Goal: Task Accomplishment & Management: Use online tool/utility

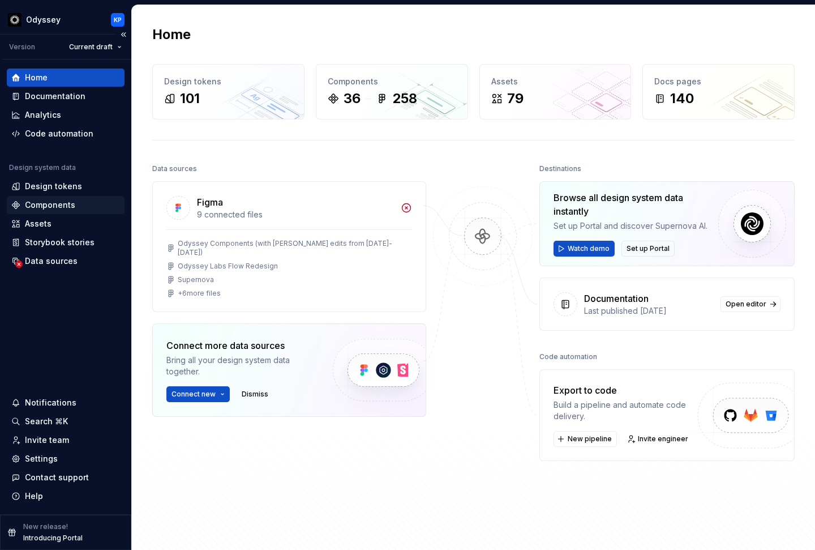
click at [68, 206] on div "Components" at bounding box center [50, 204] width 50 height 11
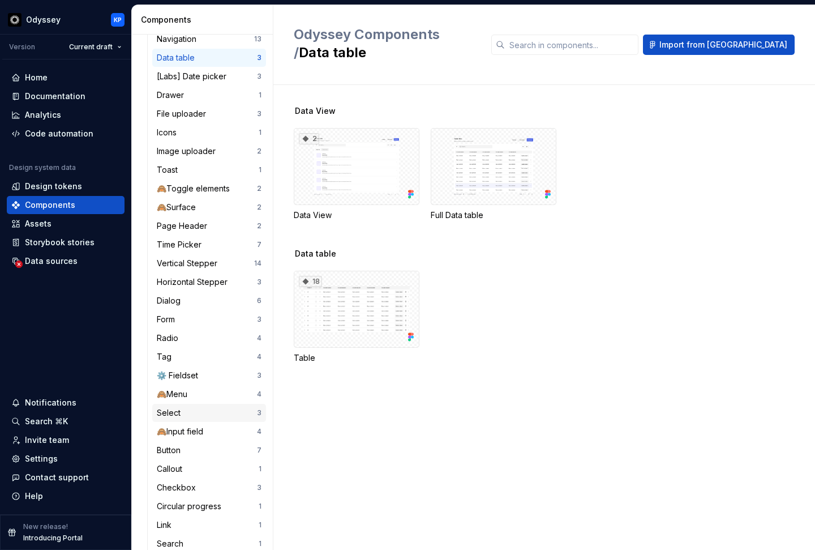
scroll to position [584, 0]
click at [78, 93] on div "Documentation" at bounding box center [55, 96] width 61 height 11
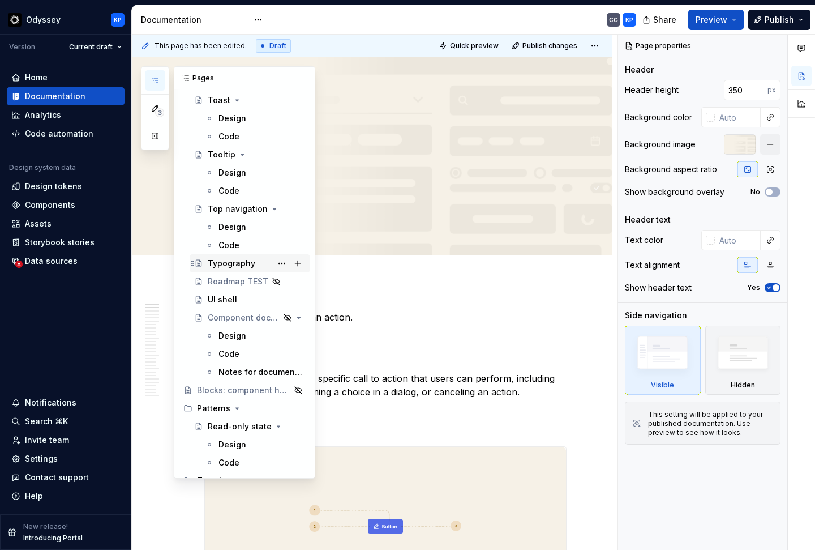
scroll to position [2633, 0]
click at [227, 255] on div "Typography" at bounding box center [257, 263] width 98 height 16
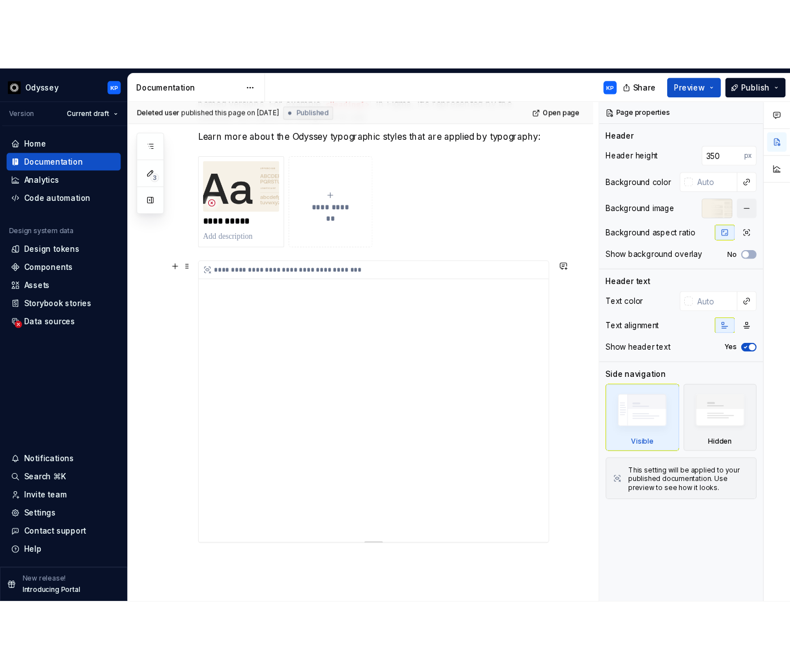
scroll to position [301, 0]
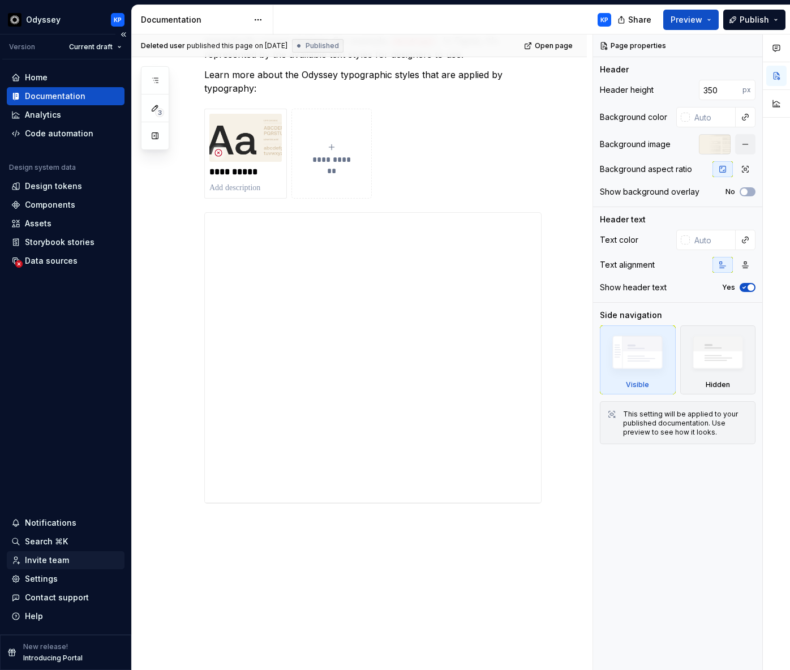
click at [37, 549] on div "Invite team" at bounding box center [47, 560] width 44 height 11
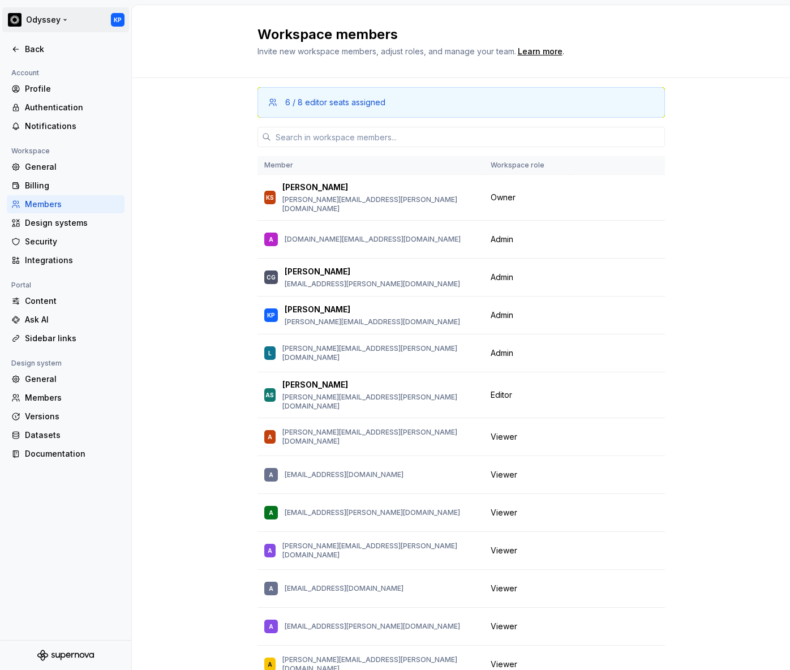
click at [17, 18] on html "Odyssey KP Back Account Profile Authentication Notifications Workspace General …" at bounding box center [395, 335] width 790 height 670
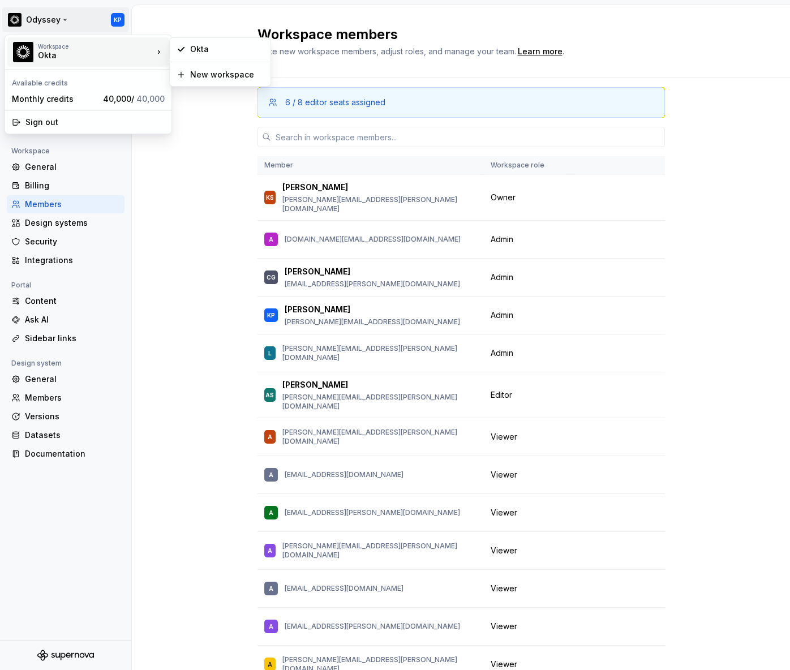
click at [44, 53] on div "Okta" at bounding box center [86, 55] width 96 height 11
click at [198, 170] on html "Odyssey KP Back Account Profile Authentication Notifications Workspace General …" at bounding box center [395, 335] width 790 height 670
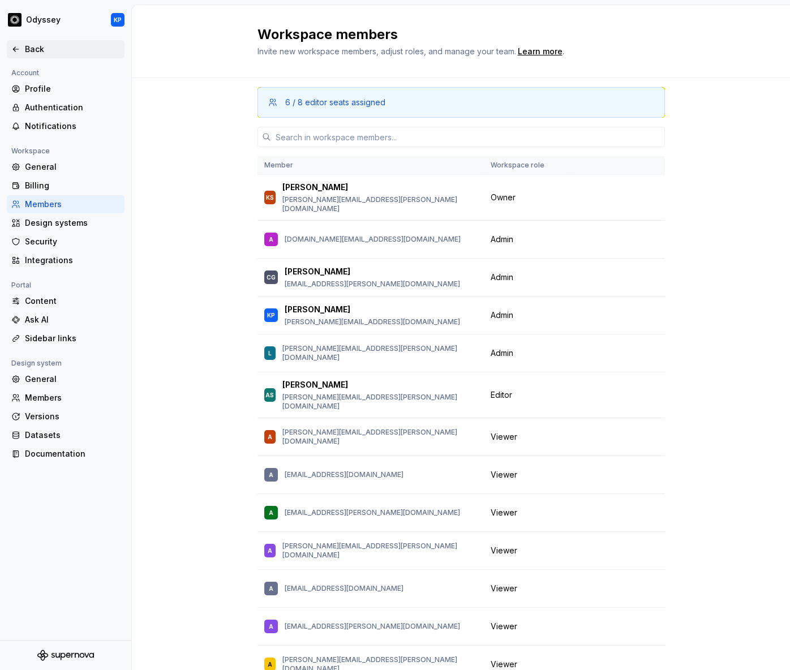
click at [15, 50] on icon at bounding box center [15, 49] width 9 height 9
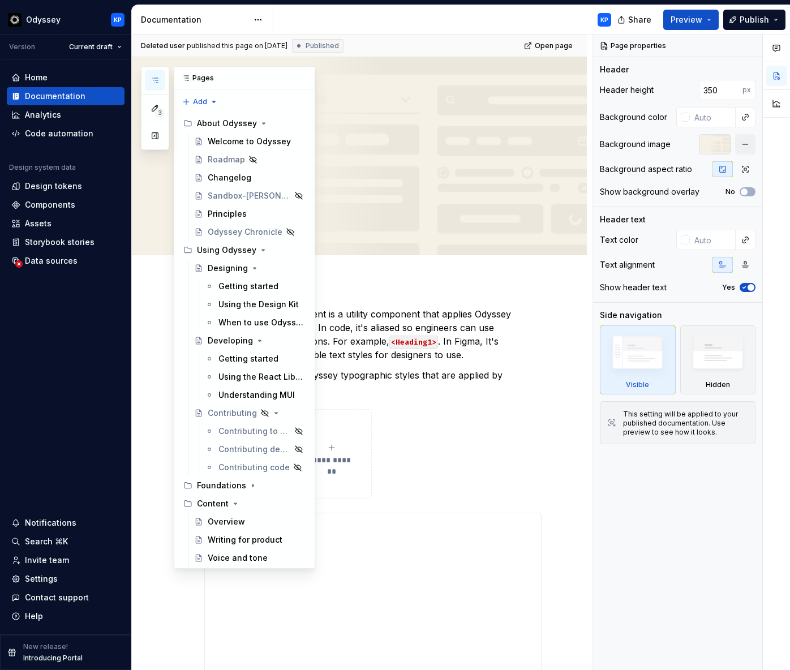
click at [160, 74] on button "button" at bounding box center [155, 80] width 20 height 20
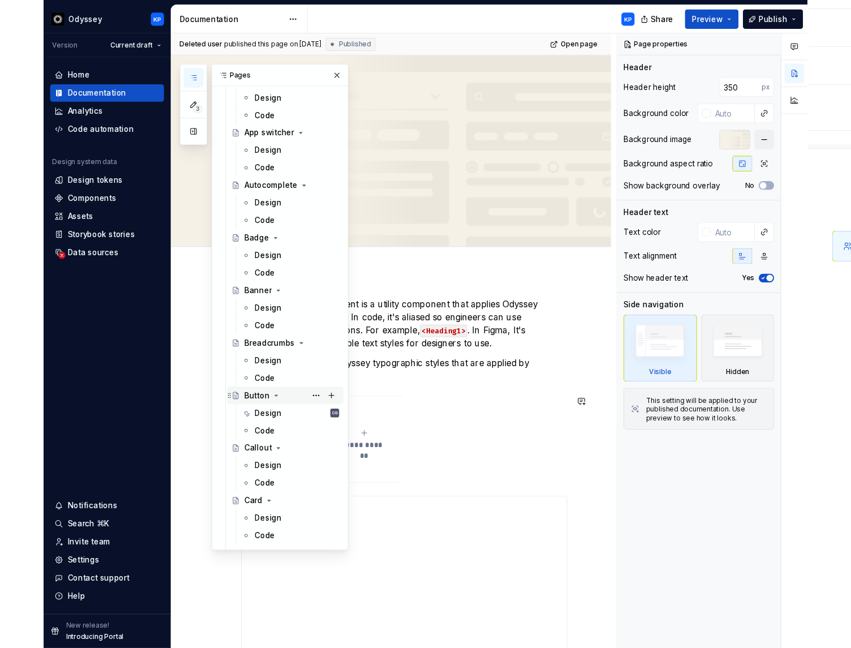
scroll to position [681, 0]
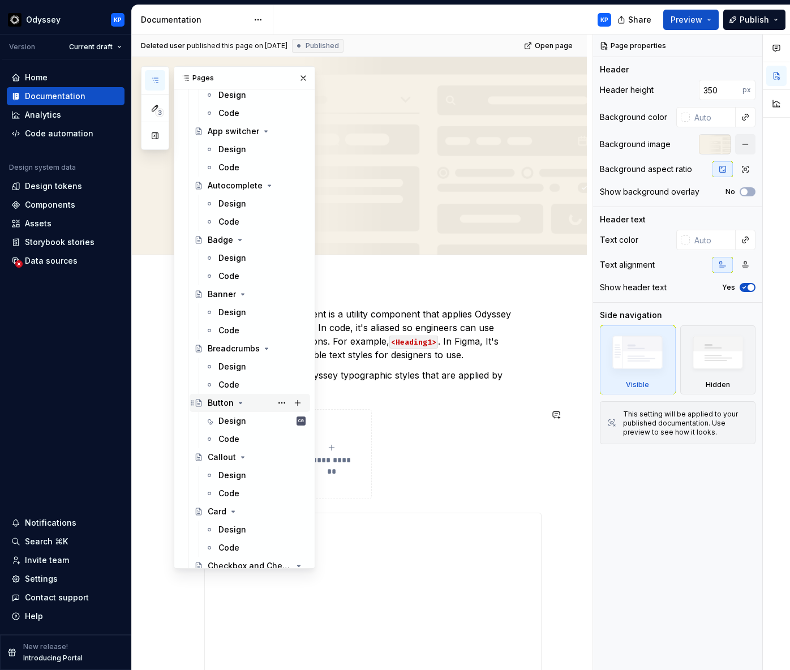
click at [231, 400] on div "Button" at bounding box center [221, 402] width 26 height 11
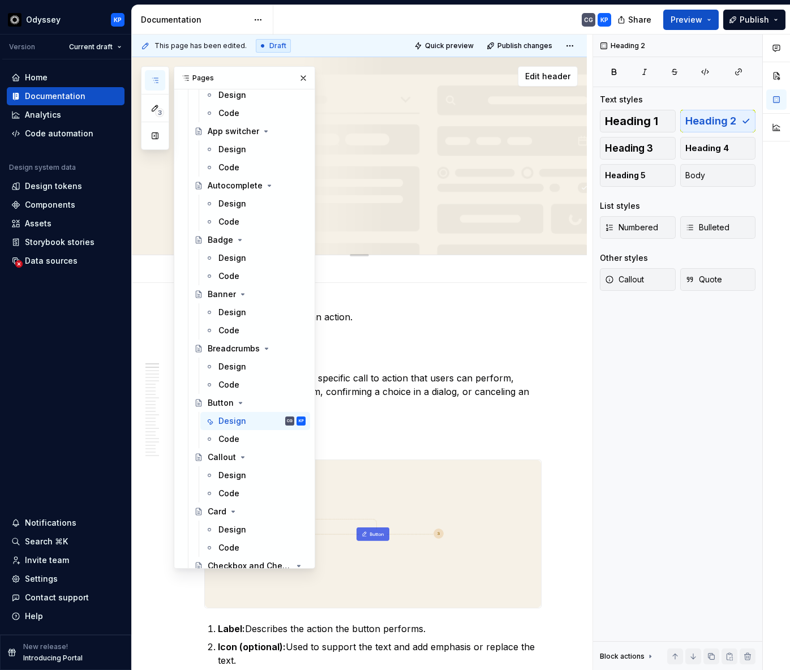
click at [299, 76] on button "button" at bounding box center [304, 78] width 16 height 16
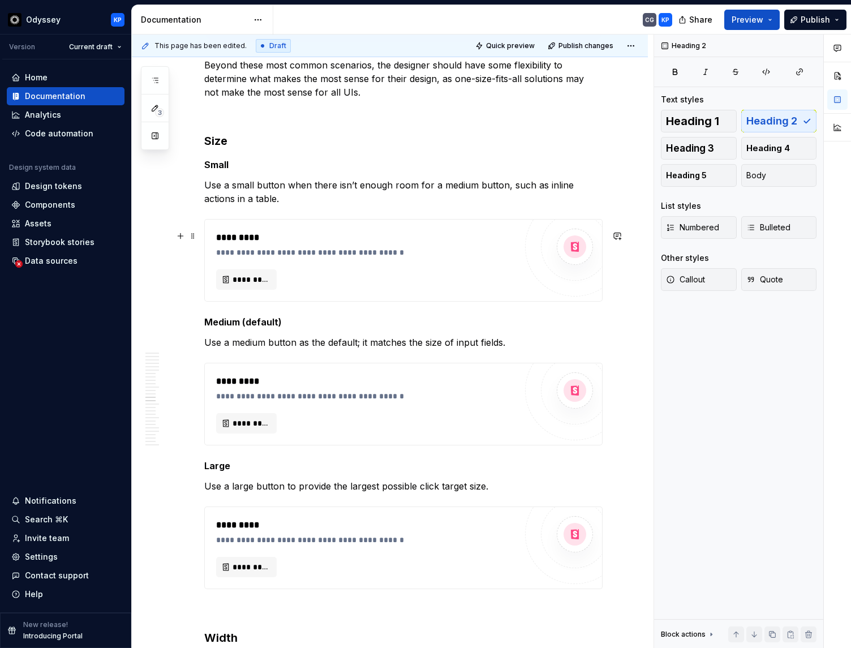
scroll to position [2714, 0]
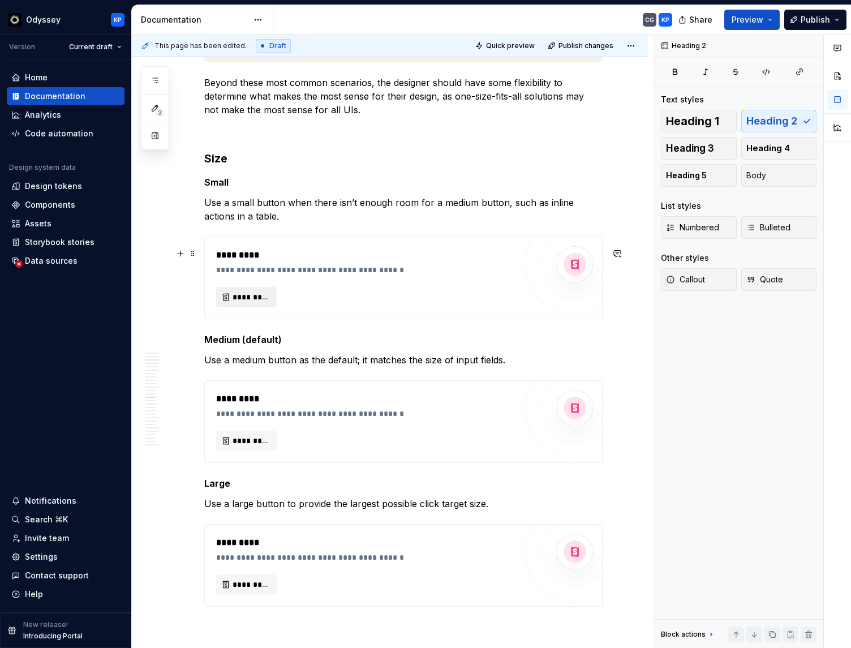
click at [254, 303] on span "*********" at bounding box center [251, 297] width 37 height 11
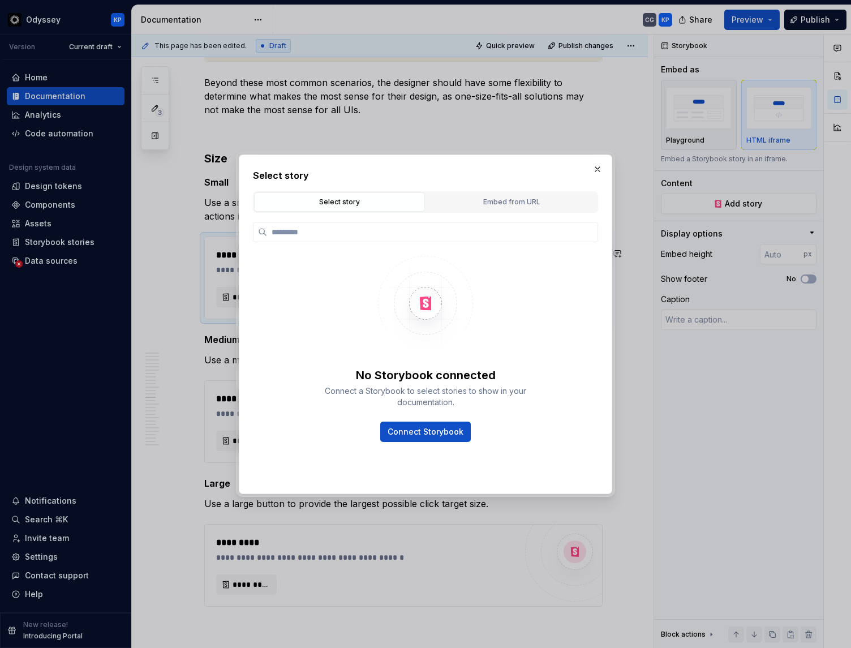
type textarea "*"
type input "******"
click at [429, 440] on button "Connect Storybook" at bounding box center [425, 432] width 91 height 20
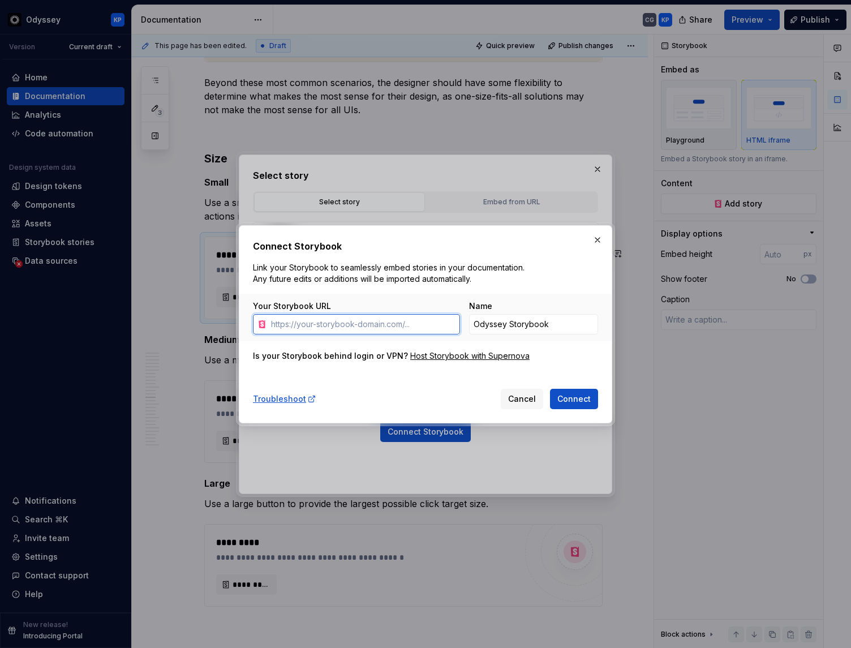
type textarea "*"
paste input "https://odyssey-storybook.okta.design/"
type input "https://odyssey-storybook.okta.design/"
click at [577, 400] on span "Connect" at bounding box center [574, 398] width 33 height 11
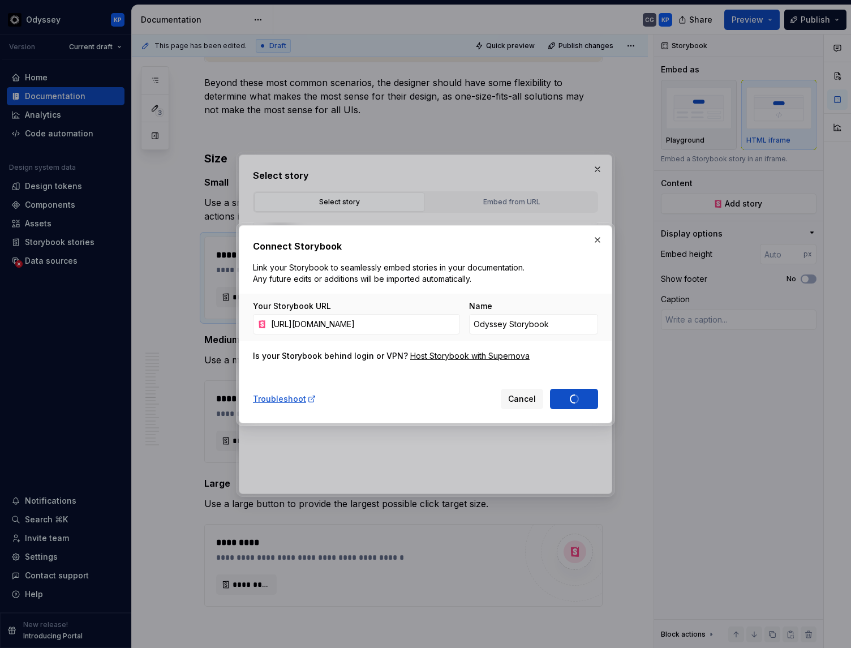
type textarea "*"
type input "Odyssey Storybook 1"
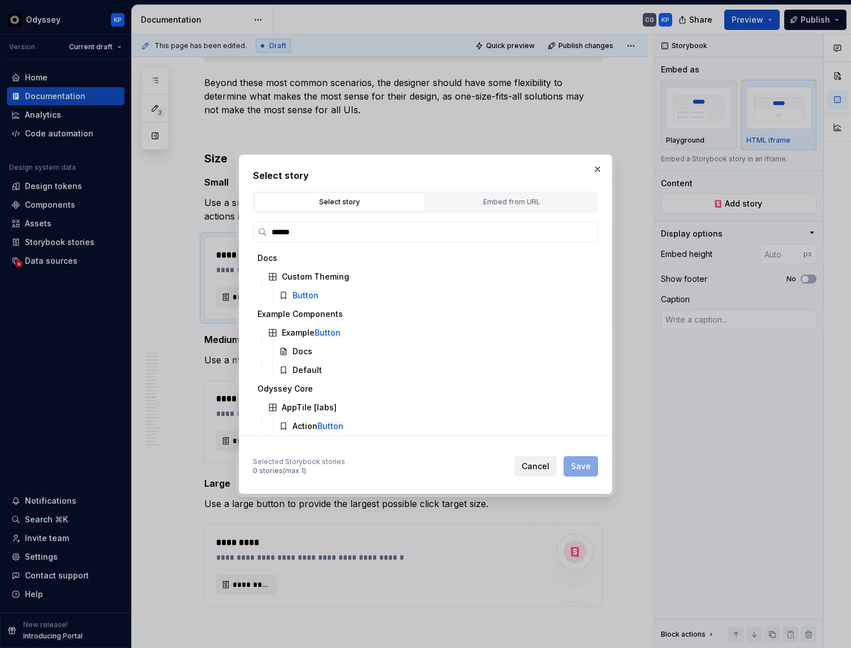
click at [546, 465] on span "Cancel" at bounding box center [536, 466] width 28 height 11
type textarea "*"
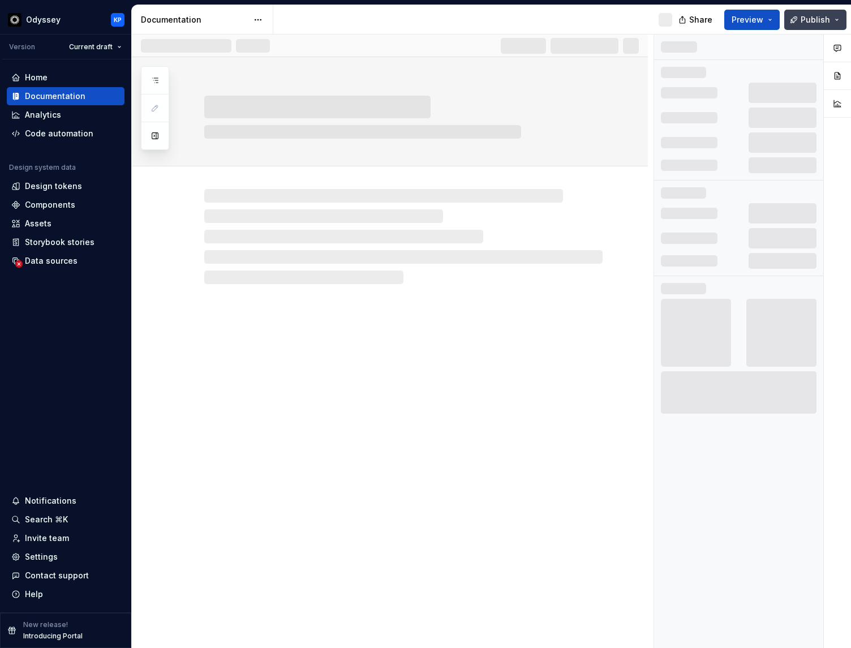
click at [815, 19] on span "Publish" at bounding box center [815, 19] width 29 height 11
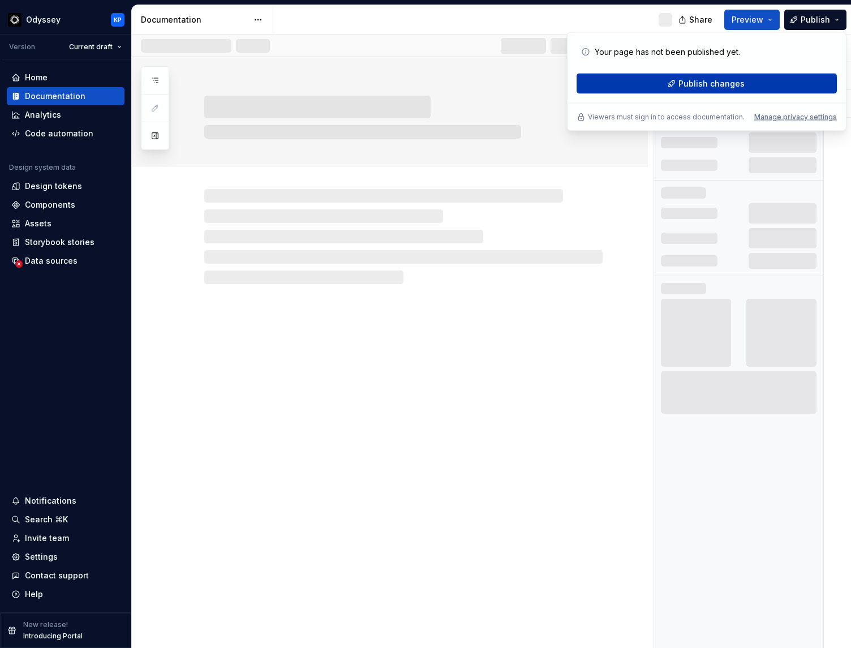
click at [719, 81] on span "Publish changes" at bounding box center [712, 83] width 66 height 11
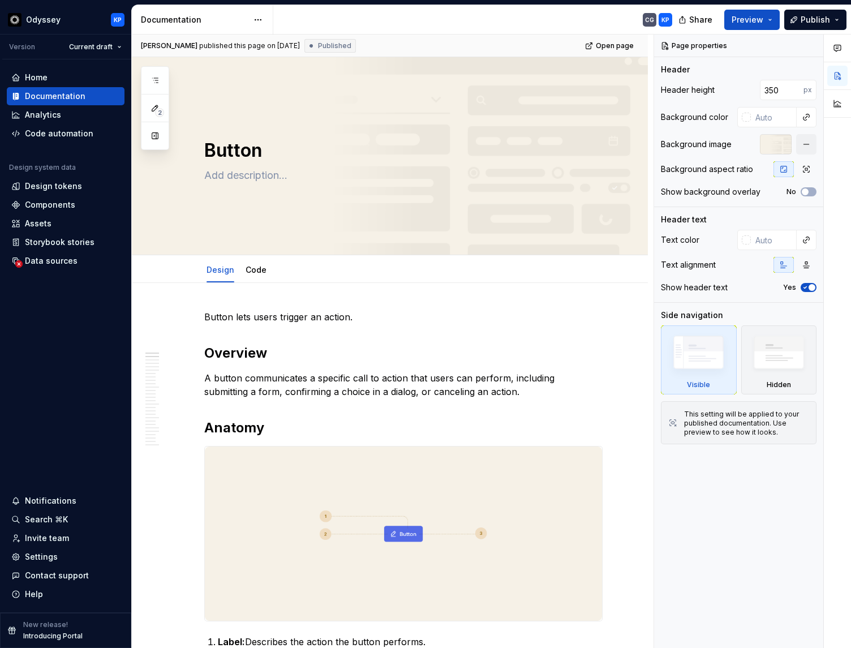
type textarea "*"
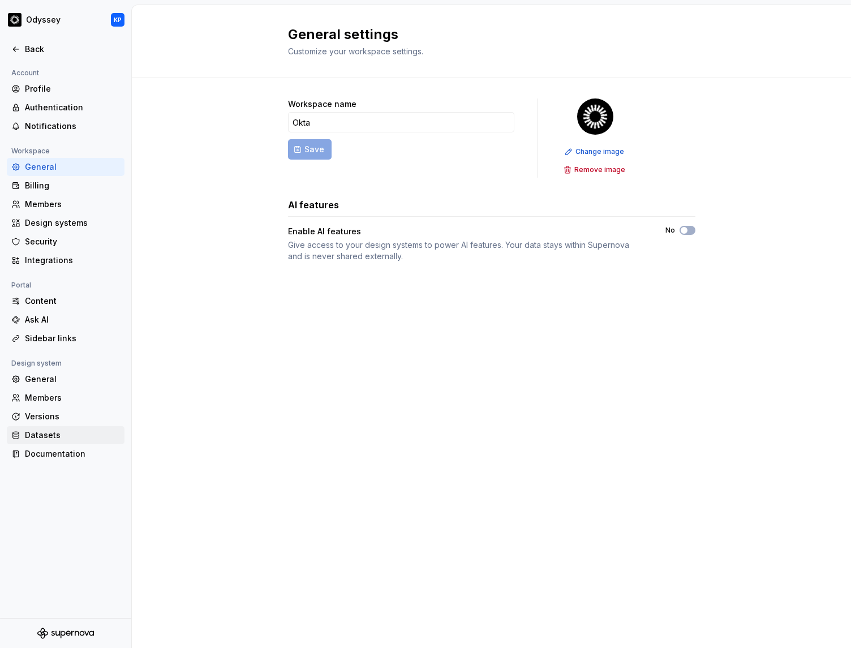
click at [58, 435] on div "Datasets" at bounding box center [72, 435] width 95 height 11
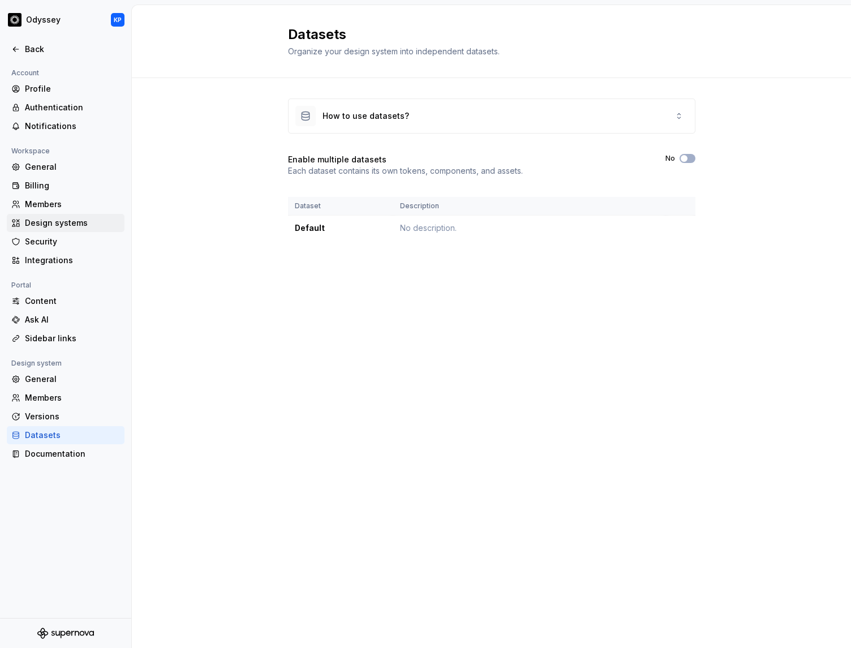
click at [32, 215] on div "Design systems" at bounding box center [66, 223] width 118 height 18
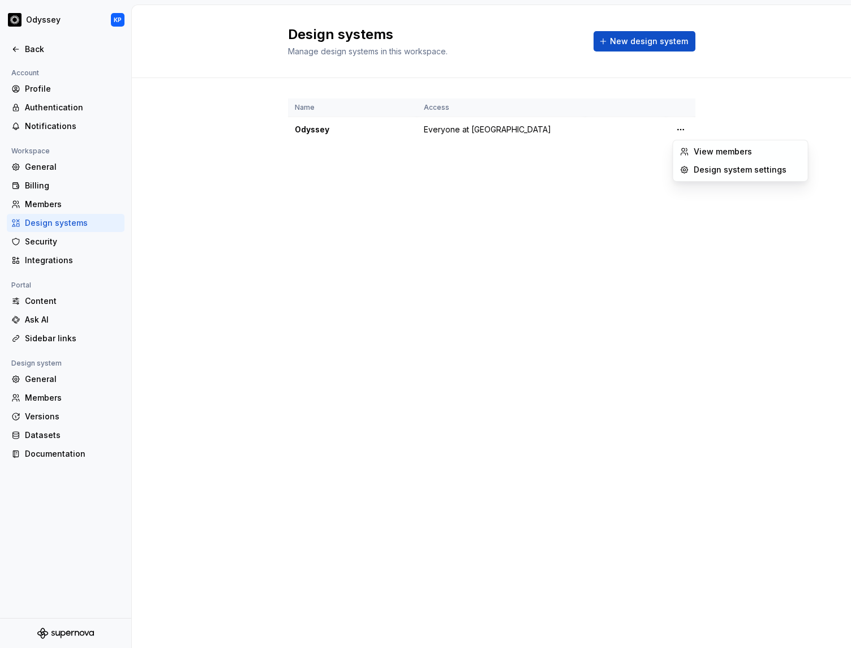
click at [682, 129] on html "Odyssey KP Back Account Profile Authentication Notifications Workspace General …" at bounding box center [425, 324] width 851 height 648
click at [697, 173] on div "Design system settings" at bounding box center [748, 169] width 108 height 11
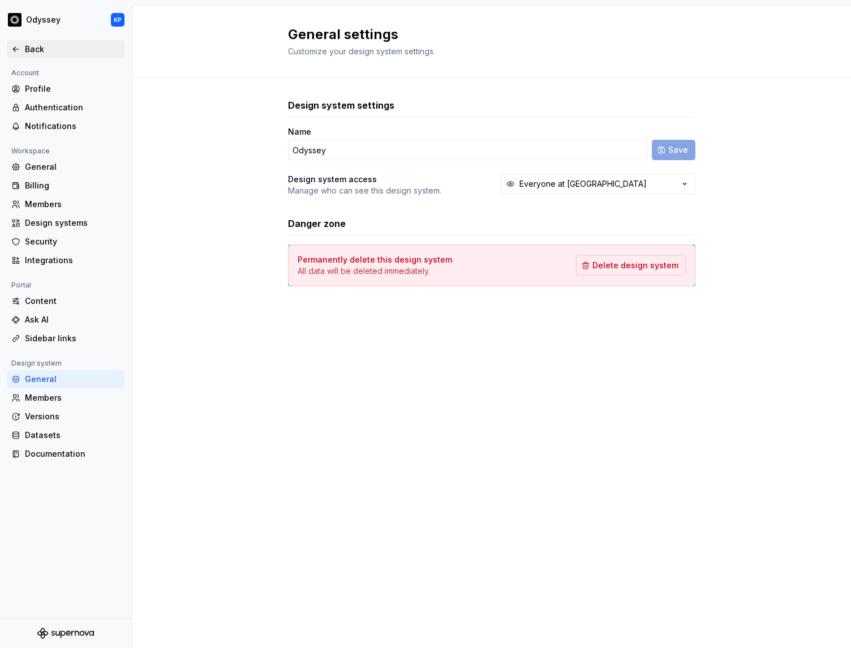
click at [14, 49] on icon at bounding box center [15, 49] width 9 height 9
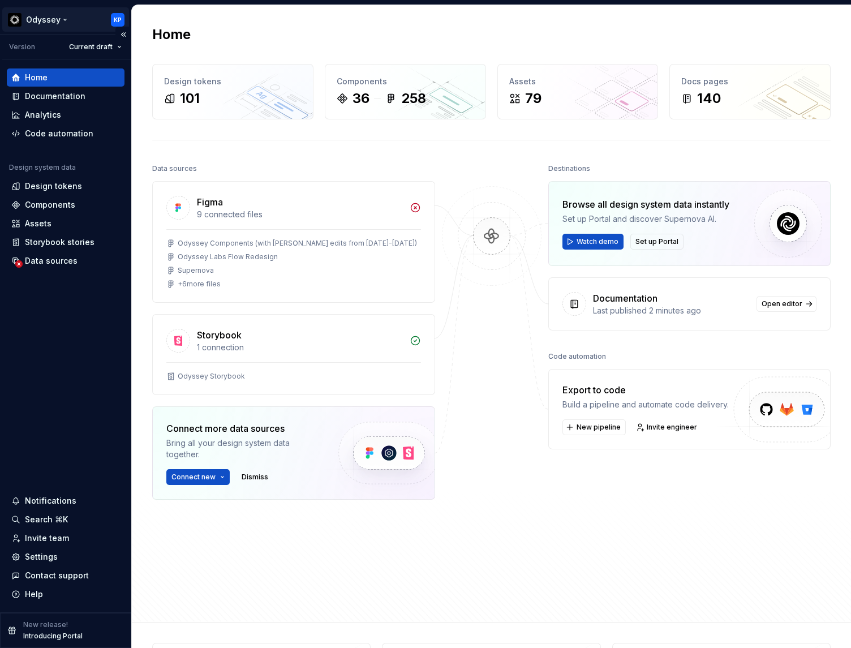
click at [40, 16] on html "Odyssey KP Version Current draft Home Documentation Analytics Code automation D…" at bounding box center [425, 324] width 851 height 648
click at [281, 33] on html "Odyssey KP Version Current draft Home Documentation Analytics Code automation D…" at bounding box center [425, 324] width 851 height 648
click at [259, 339] on div "Storybook" at bounding box center [300, 335] width 206 height 14
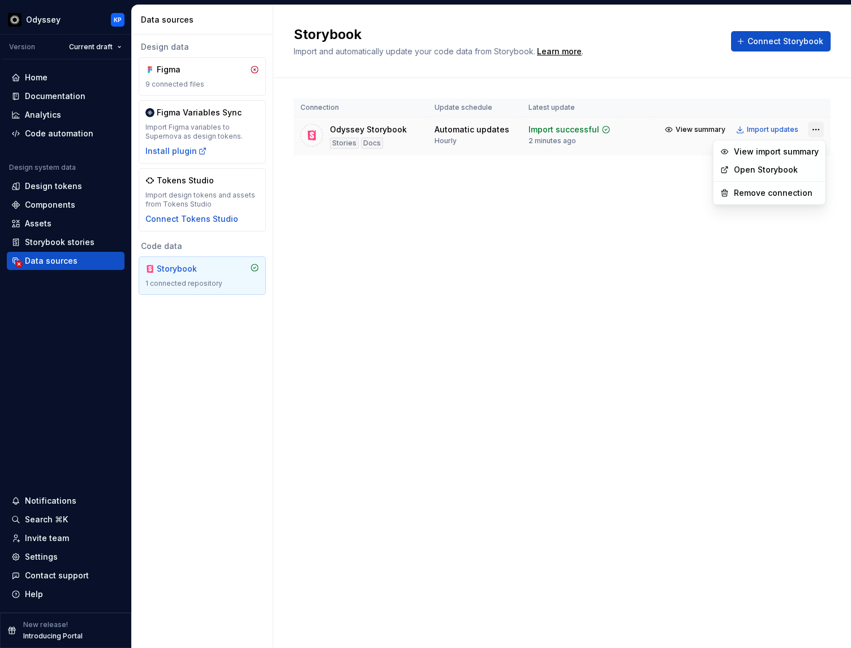
click at [818, 128] on html "Odyssey KP Version Current draft Home Documentation Analytics Code automation D…" at bounding box center [425, 324] width 851 height 648
drag, startPoint x: 613, startPoint y: 171, endPoint x: 587, endPoint y: 166, distance: 25.9
click at [611, 171] on html "Odyssey KP Version Current draft Home Documentation Analytics Code automation D…" at bounding box center [425, 324] width 851 height 648
click at [309, 136] on icon at bounding box center [312, 135] width 8 height 10
click at [713, 128] on span "View summary" at bounding box center [701, 129] width 50 height 9
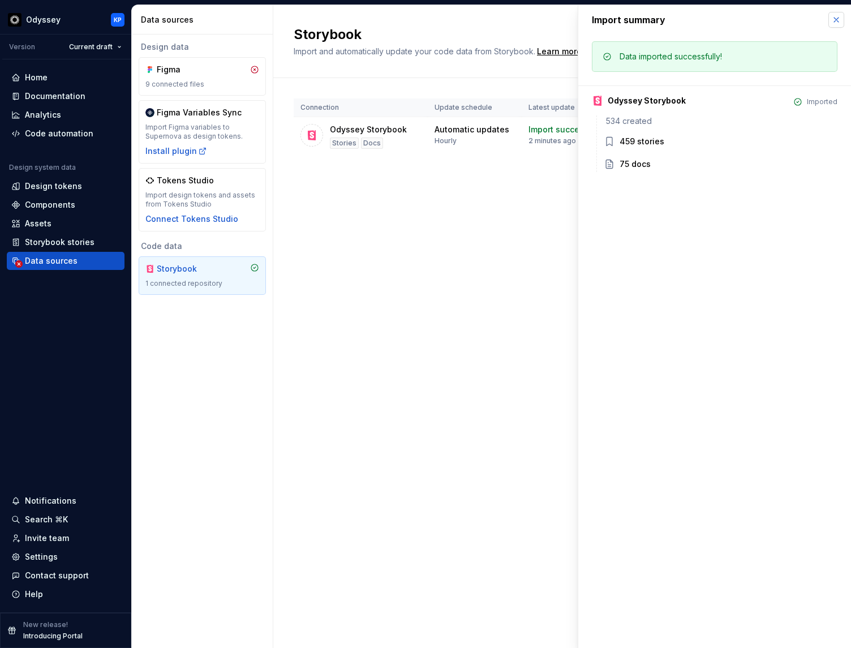
click at [836, 20] on button "button" at bounding box center [837, 20] width 16 height 16
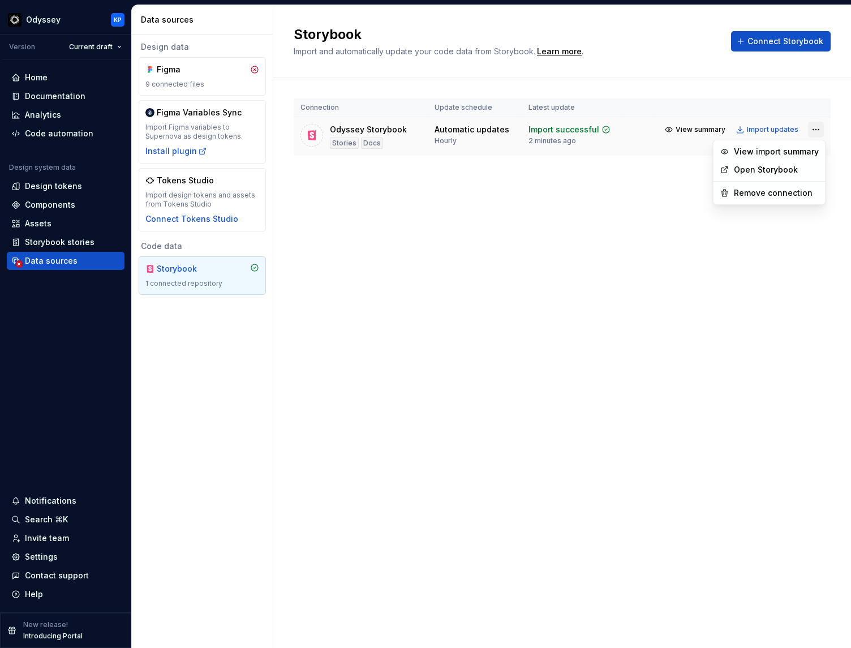
click at [817, 129] on html "Odyssey KP Version Current draft Home Documentation Analytics Code automation D…" at bounding box center [425, 324] width 851 height 648
click at [789, 151] on div "View import summary" at bounding box center [776, 151] width 85 height 11
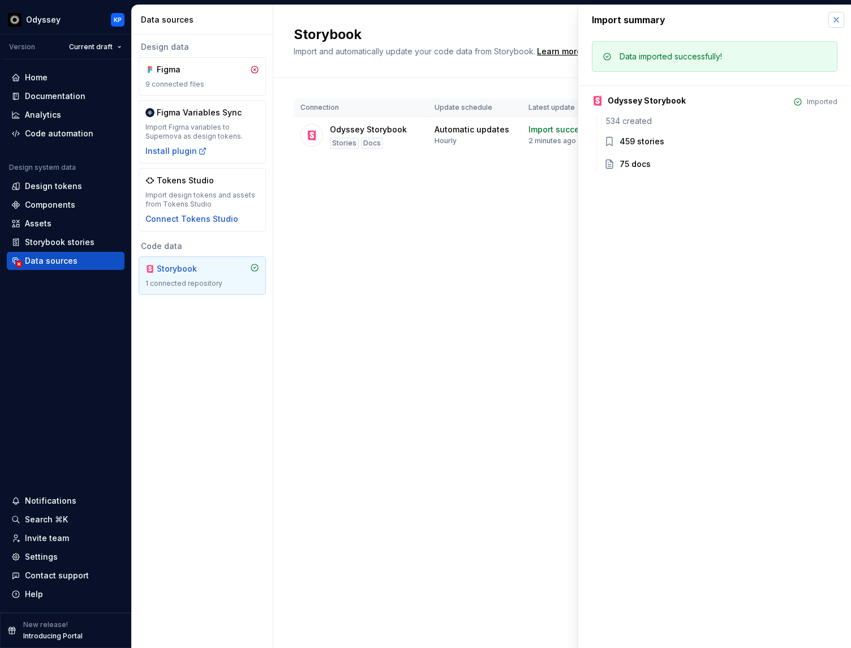
click at [836, 19] on button "button" at bounding box center [837, 20] width 16 height 16
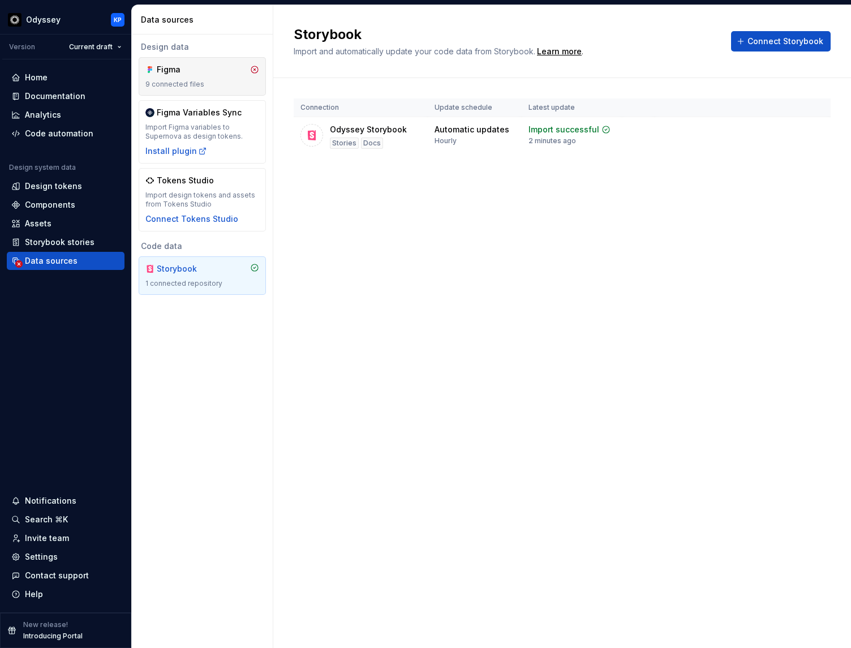
click at [181, 74] on div "Figma" at bounding box center [184, 69] width 54 height 11
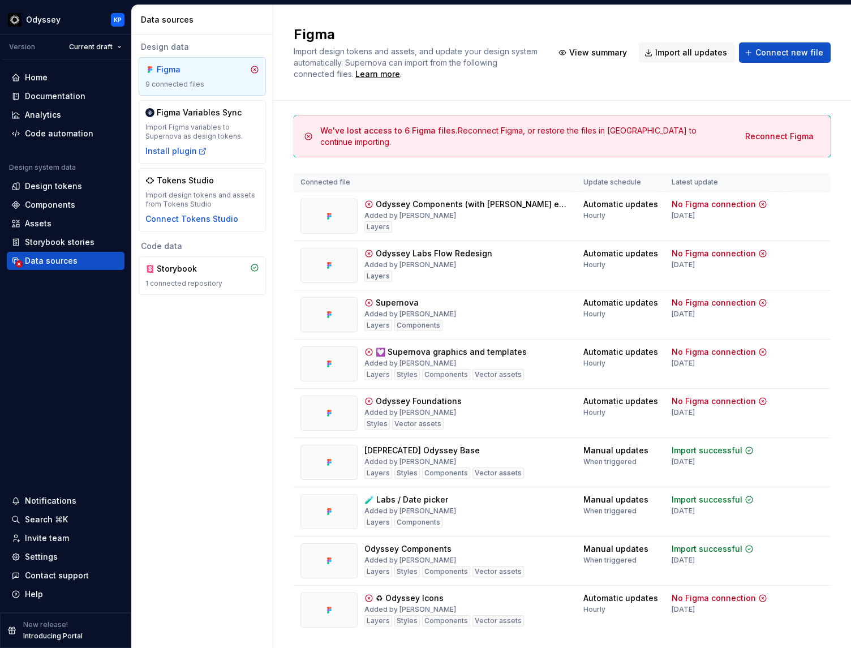
scroll to position [33, 0]
